Goal: Information Seeking & Learning: Understand process/instructions

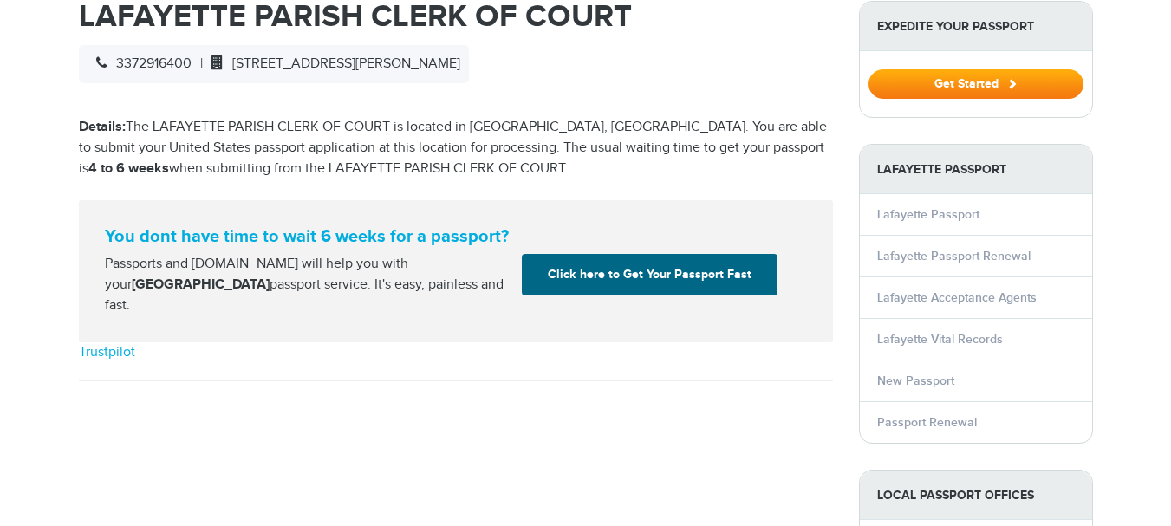
select select "**********"
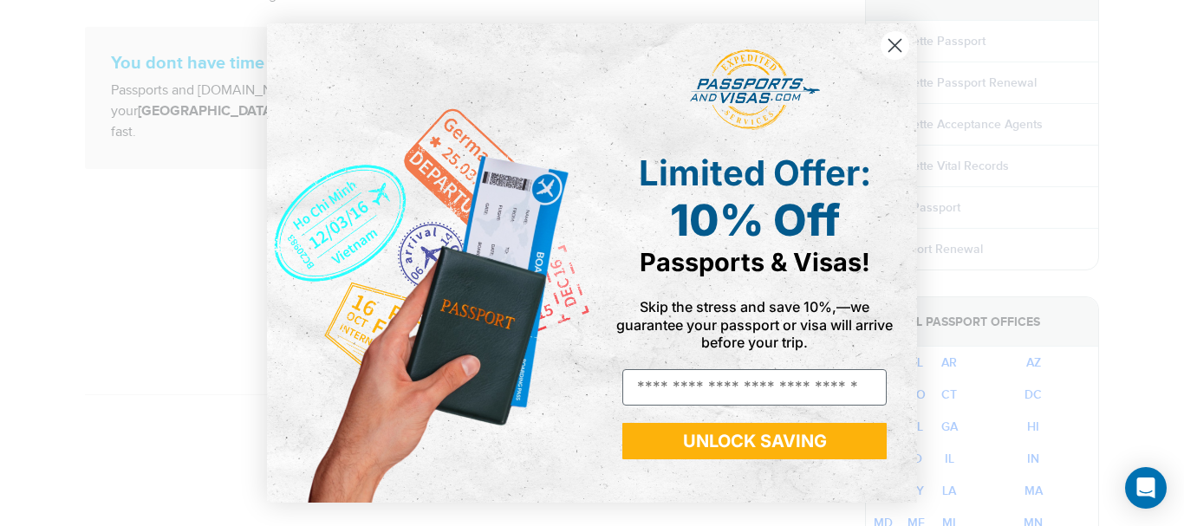
click at [894, 47] on icon "Close dialog" at bounding box center [895, 45] width 12 height 12
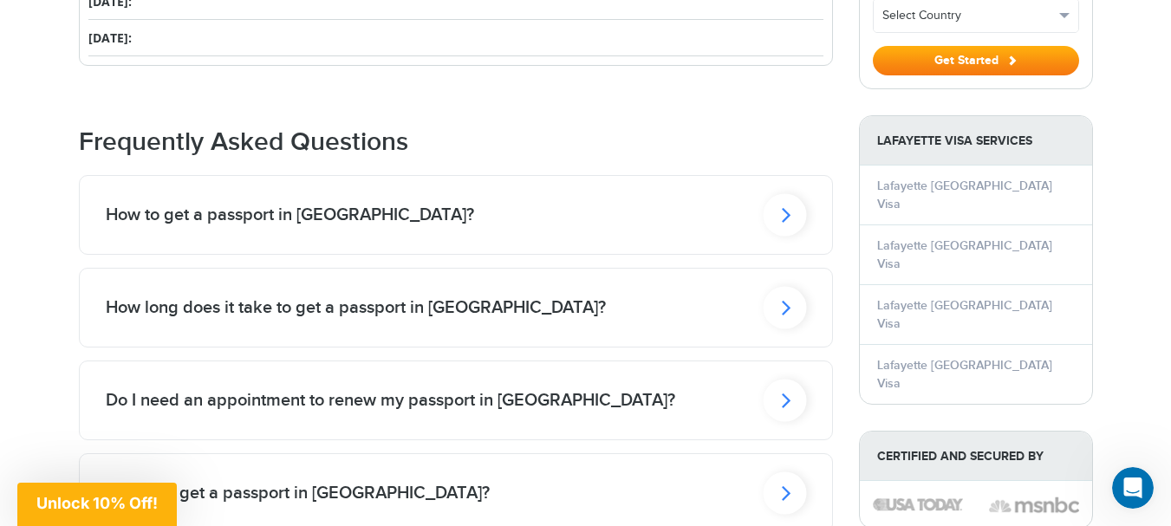
scroll to position [1300, 0]
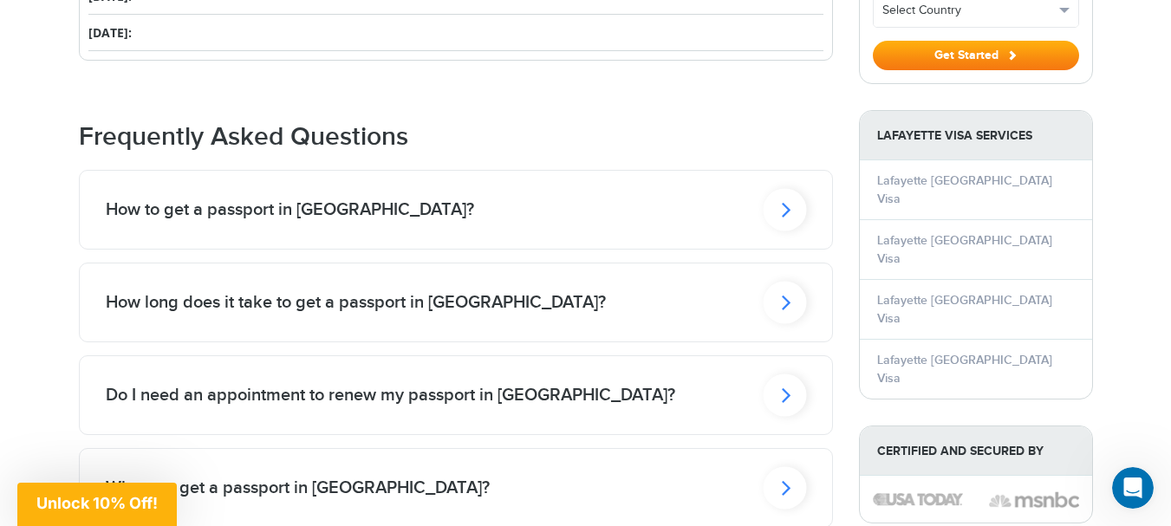
click at [784, 195] on icon at bounding box center [784, 209] width 43 height 42
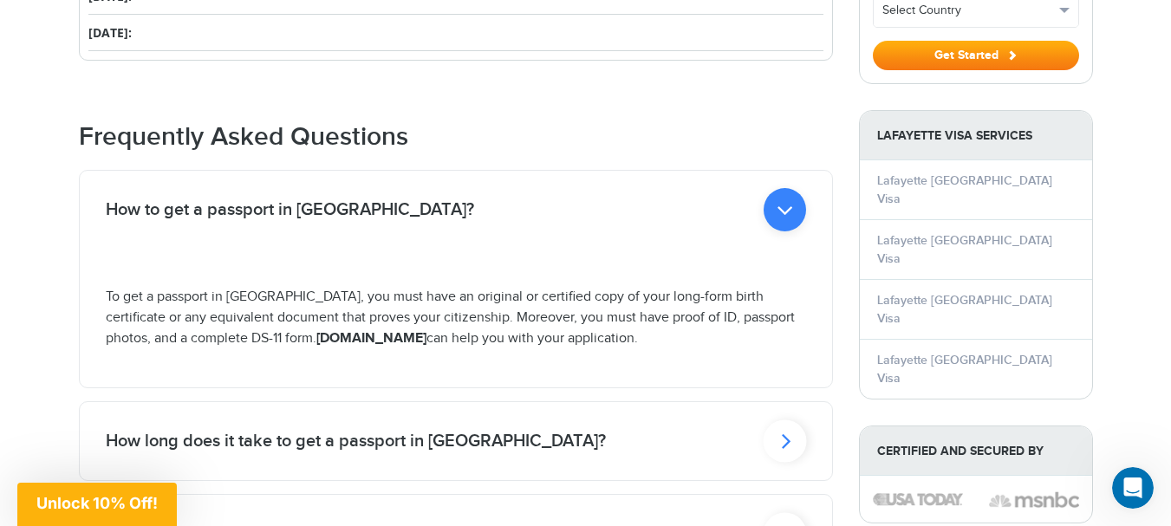
drag, startPoint x: 237, startPoint y: 316, endPoint x: 377, endPoint y: 319, distance: 140.5
click at [377, 330] on strong "Passportsandvisas.com" at bounding box center [371, 338] width 110 height 16
copy strong "Passportsandvisas.com"
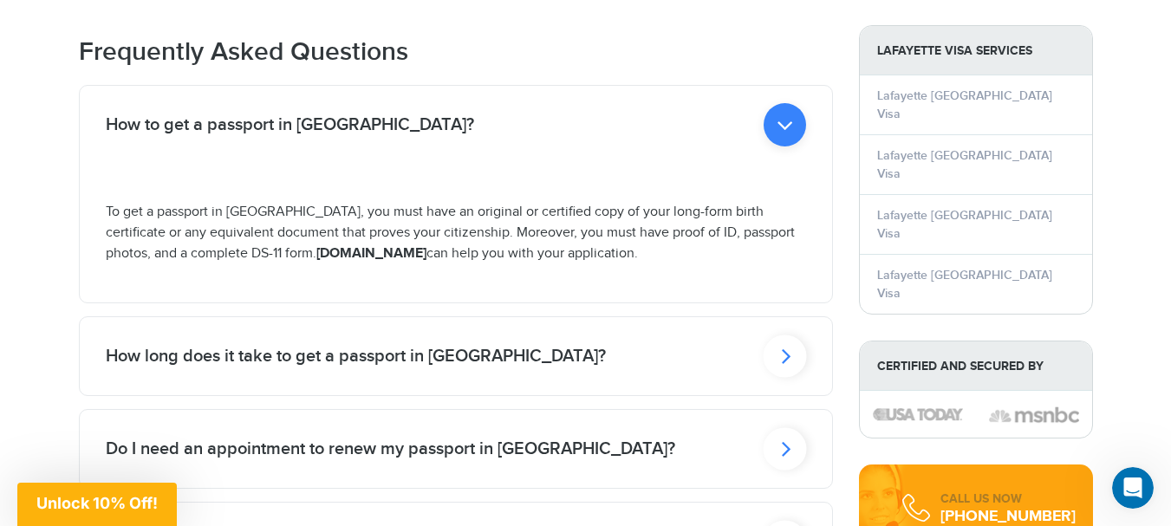
scroll to position [1387, 0]
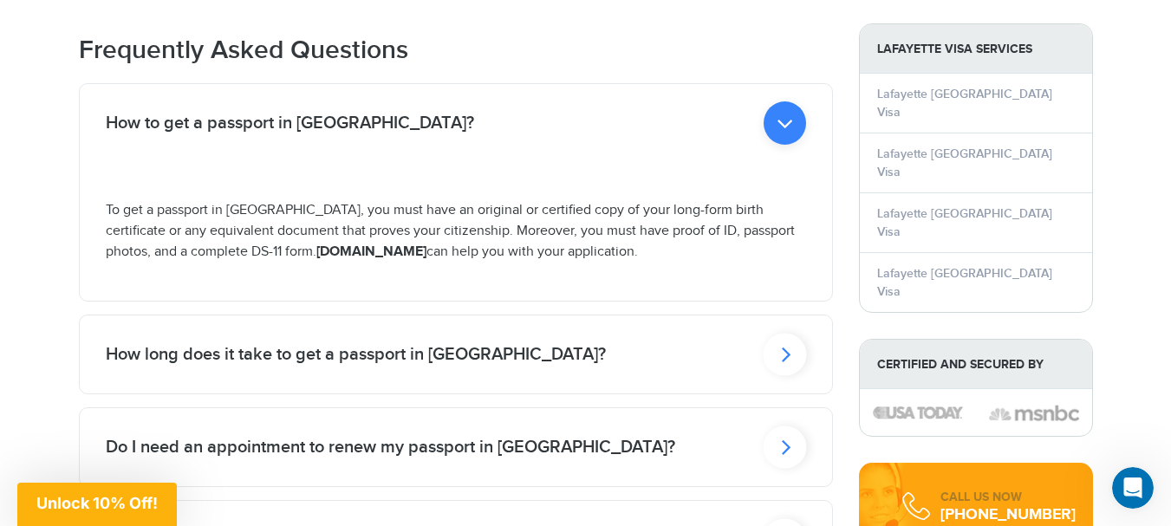
drag, startPoint x: 166, startPoint y: 232, endPoint x: 224, endPoint y: 225, distance: 57.7
click at [224, 225] on p "To get a passport in Lafayette, you must have an original or certified copy of …" at bounding box center [456, 231] width 700 height 62
copy p "DS-11 form"
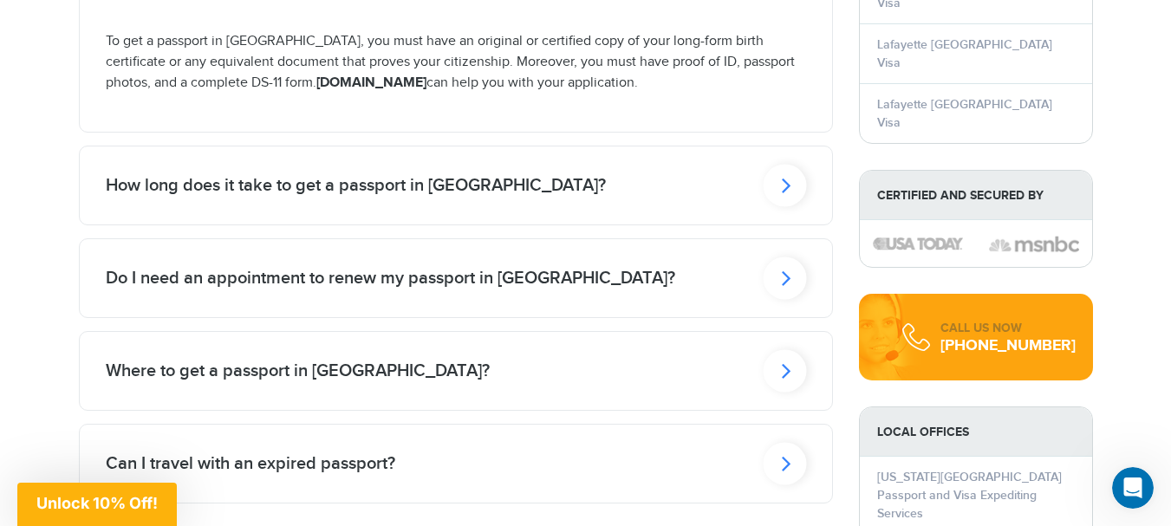
scroll to position [1560, 0]
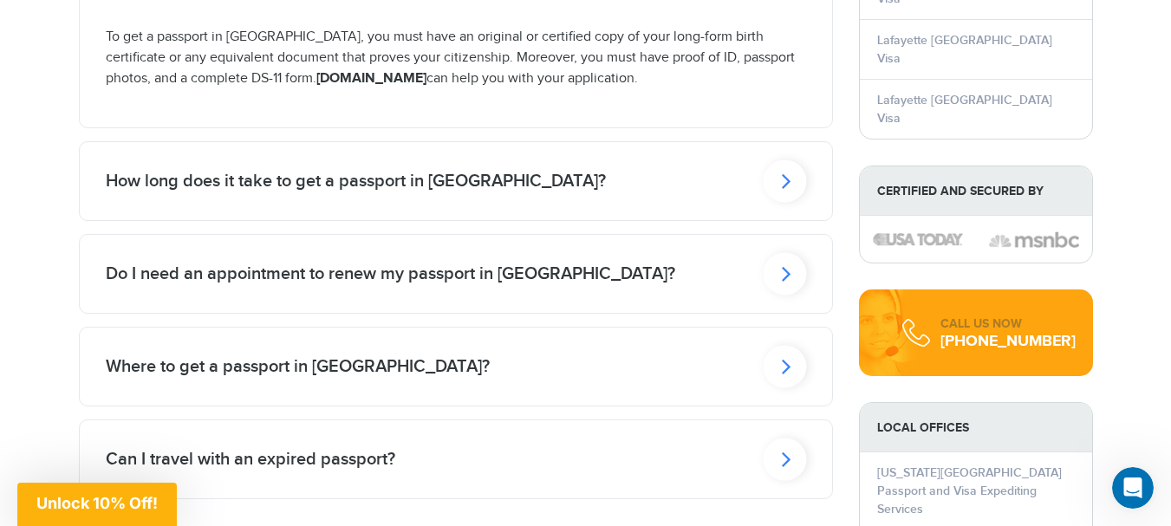
click at [789, 165] on icon at bounding box center [784, 181] width 43 height 42
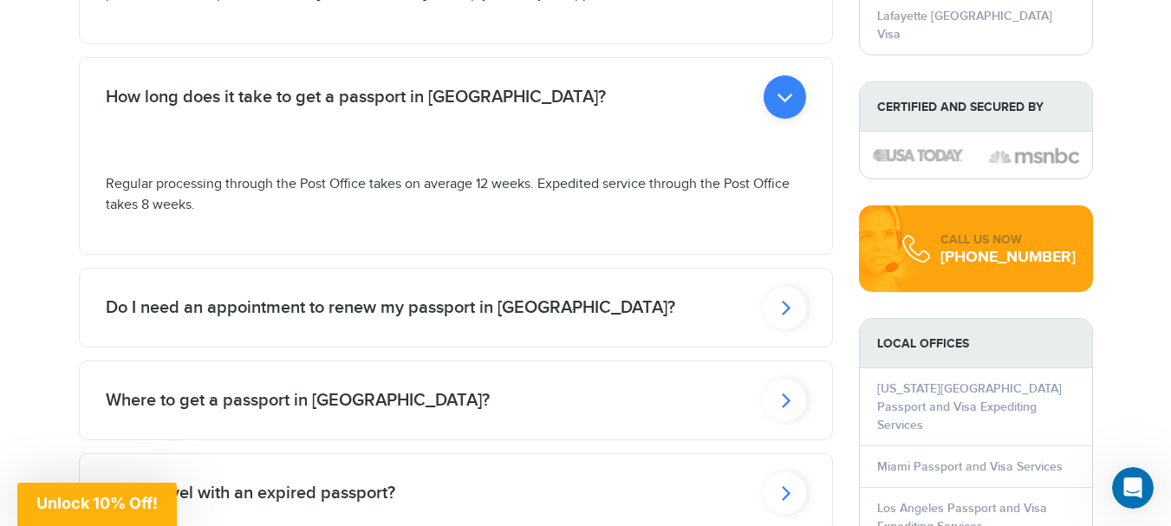
scroll to position [1647, 0]
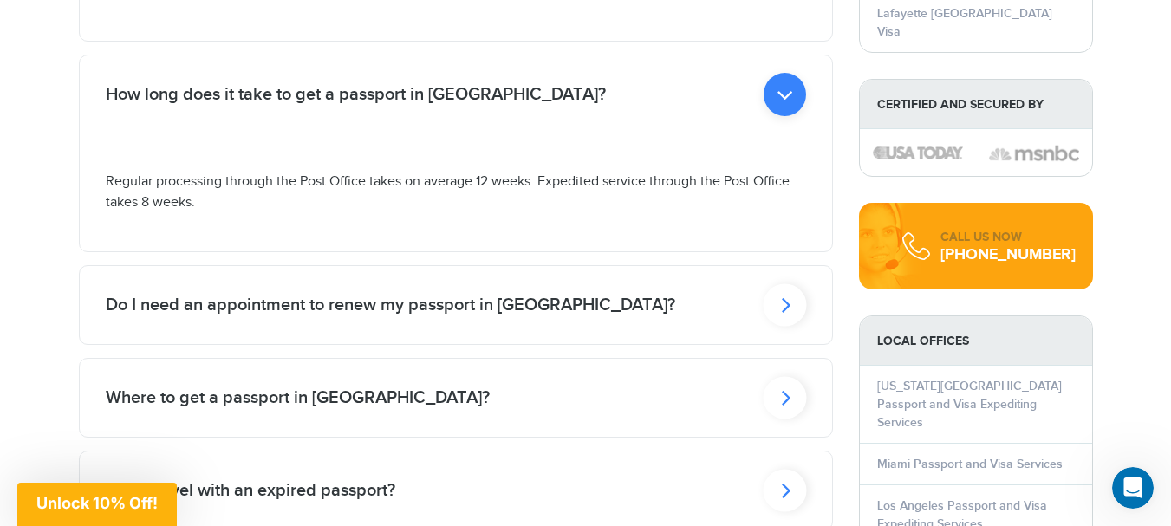
click at [268, 295] on h2 "Do I need an appointment to renew my passport in Lafayette?" at bounding box center [391, 305] width 570 height 21
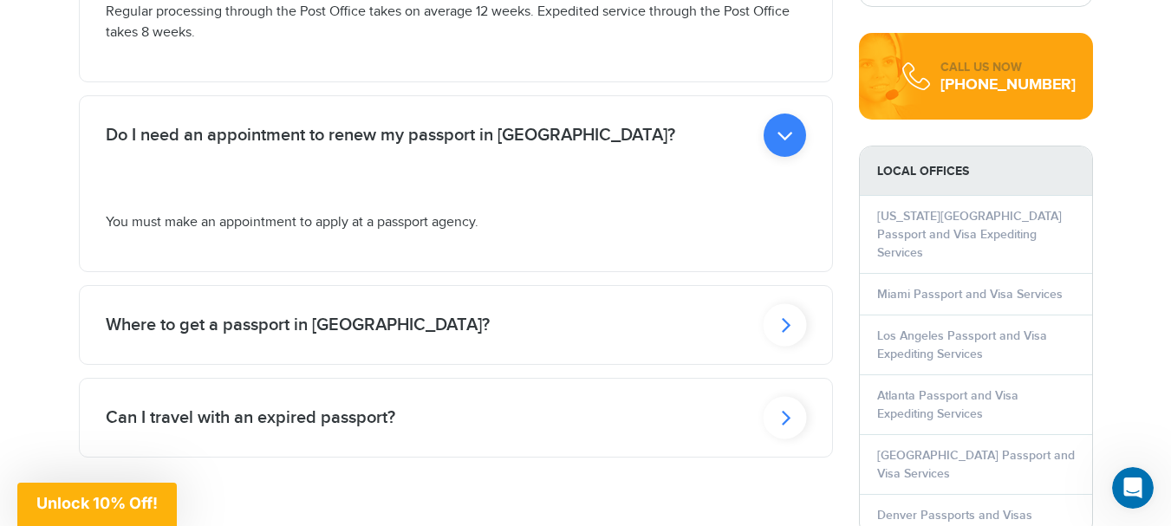
scroll to position [1820, 0]
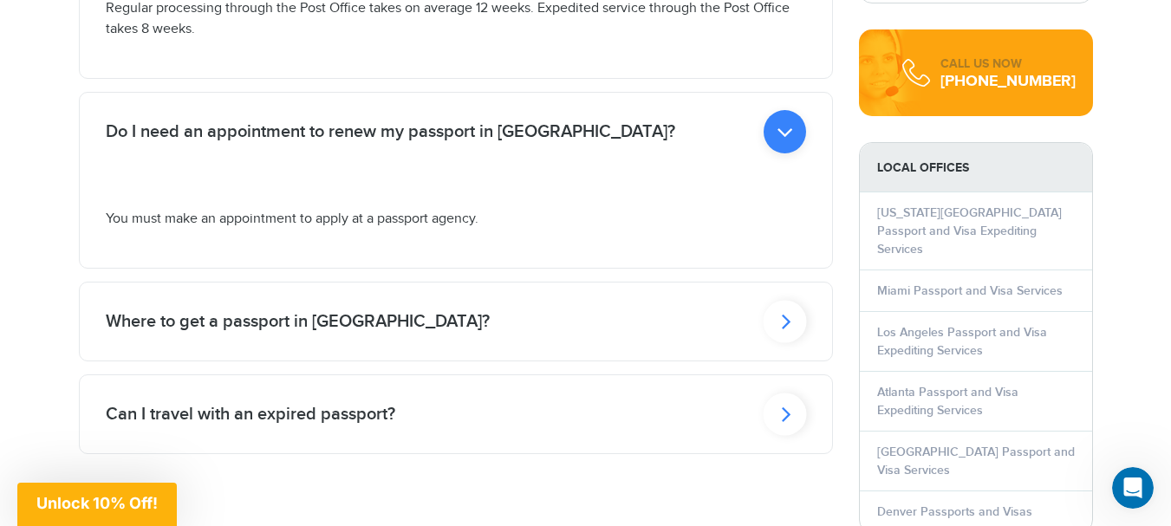
click at [348, 311] on h2 "Where to get a passport in Lafayette?" at bounding box center [298, 321] width 384 height 21
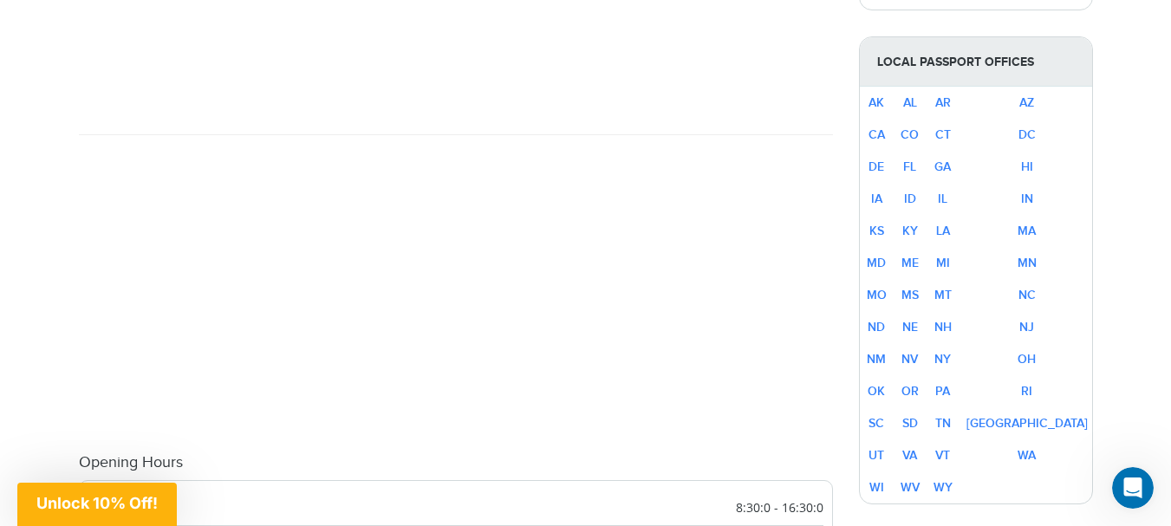
scroll to position [0, 0]
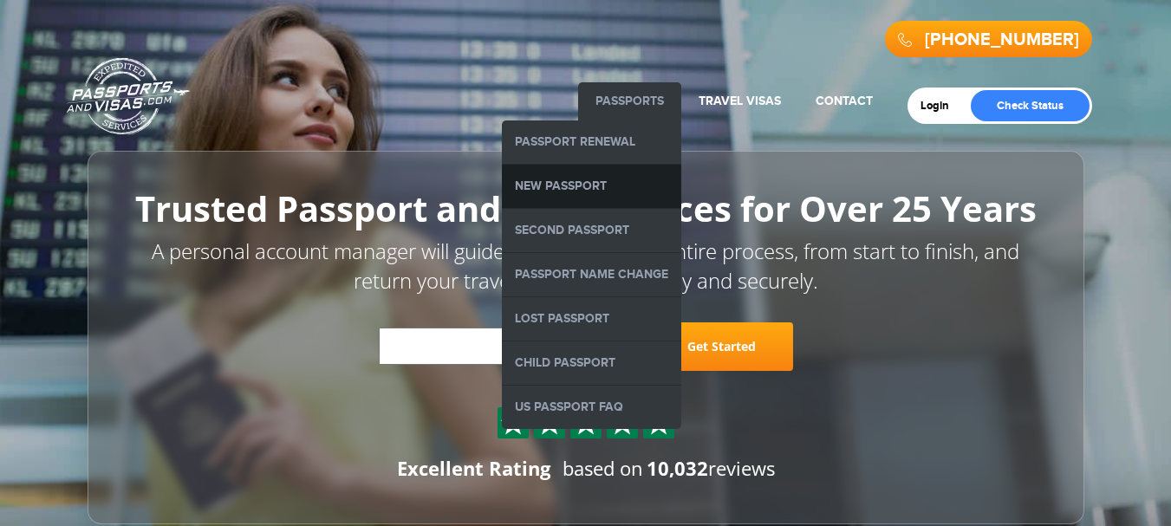
click at [588, 181] on link "New Passport" at bounding box center [591, 186] width 179 height 43
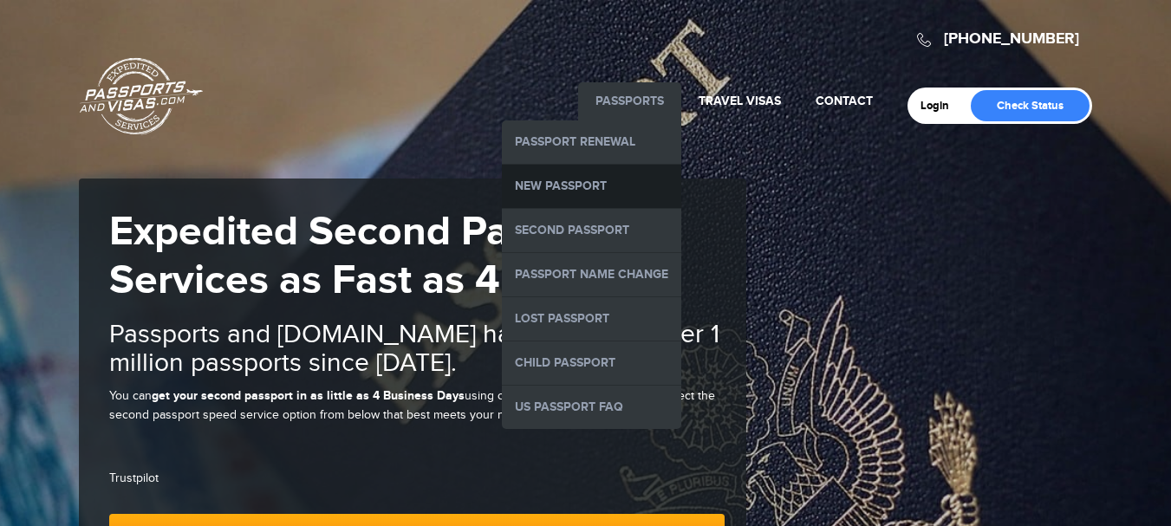
click at [562, 186] on link "New Passport" at bounding box center [591, 186] width 179 height 43
